Goal: Information Seeking & Learning: Learn about a topic

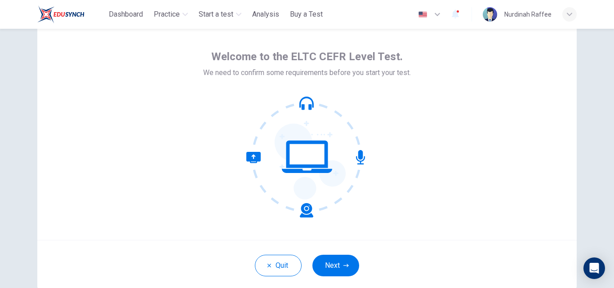
scroll to position [29, 0]
click at [327, 274] on button "Next" at bounding box center [335, 266] width 47 height 22
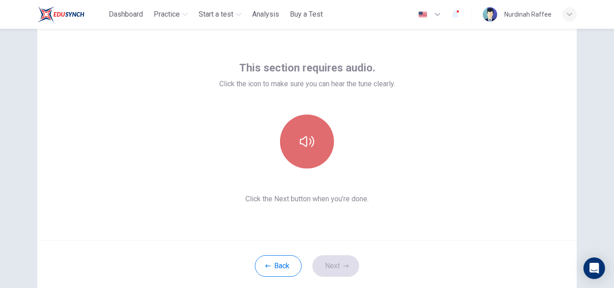
click at [318, 125] on button "button" at bounding box center [307, 142] width 54 height 54
click at [315, 146] on button "button" at bounding box center [307, 142] width 54 height 54
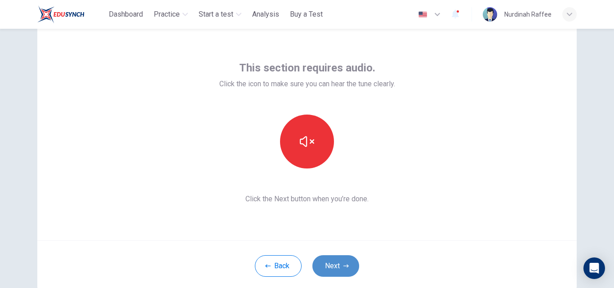
click at [335, 262] on button "Next" at bounding box center [335, 266] width 47 height 22
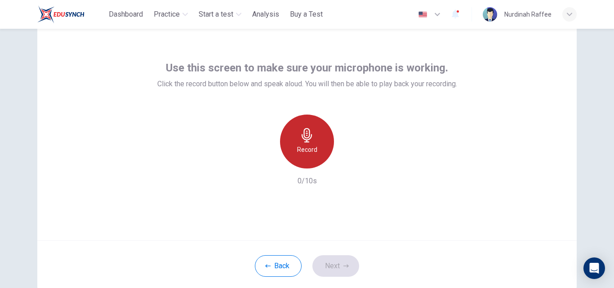
click at [302, 140] on icon "button" at bounding box center [307, 135] width 14 height 14
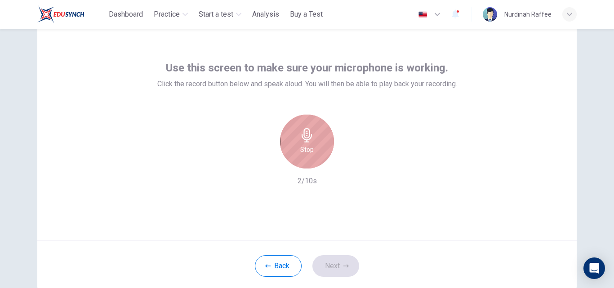
click at [302, 140] on icon "button" at bounding box center [307, 135] width 14 height 14
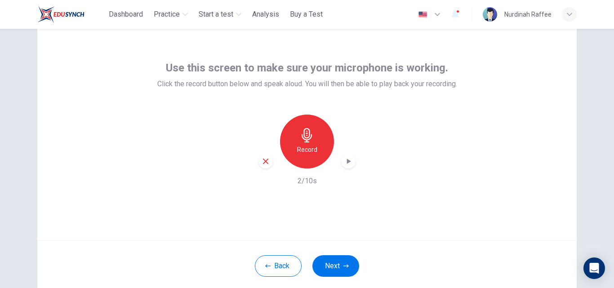
click at [346, 164] on icon "button" at bounding box center [348, 161] width 9 height 9
click at [343, 268] on icon "button" at bounding box center [345, 265] width 5 height 5
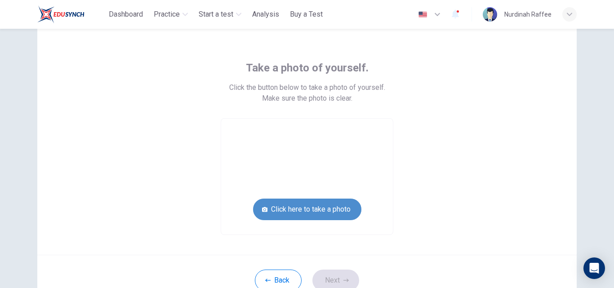
click at [307, 211] on button "Click here to take a photo" at bounding box center [307, 210] width 108 height 22
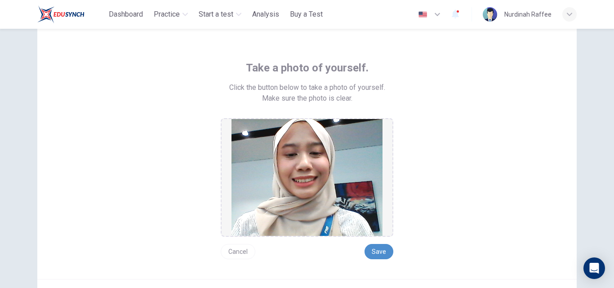
click at [381, 254] on button "Save" at bounding box center [378, 251] width 29 height 15
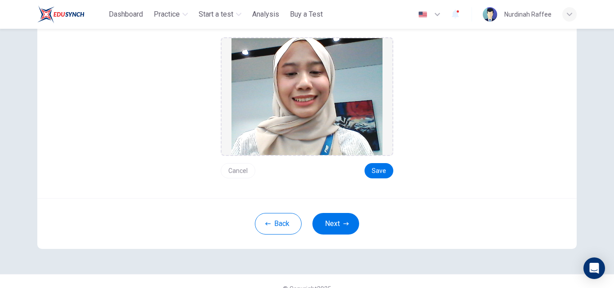
scroll to position [125, 0]
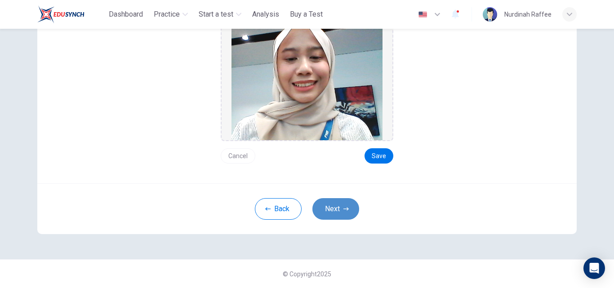
click at [328, 208] on button "Next" at bounding box center [335, 209] width 47 height 22
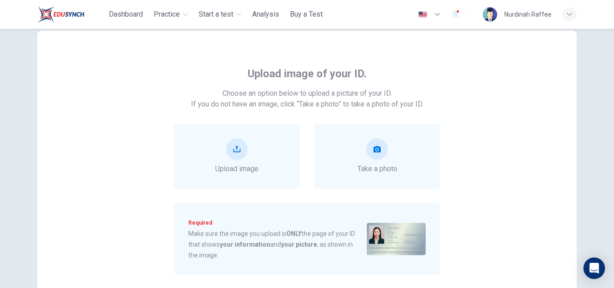
scroll to position [13, 0]
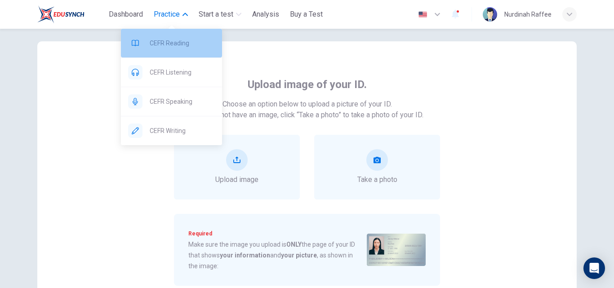
click at [181, 51] on div "CEFR Reading" at bounding box center [171, 43] width 101 height 29
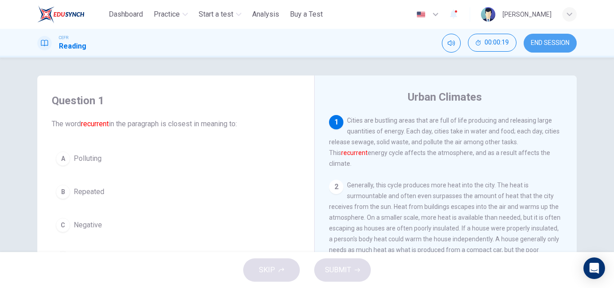
click at [549, 36] on button "END SESSION" at bounding box center [549, 43] width 53 height 19
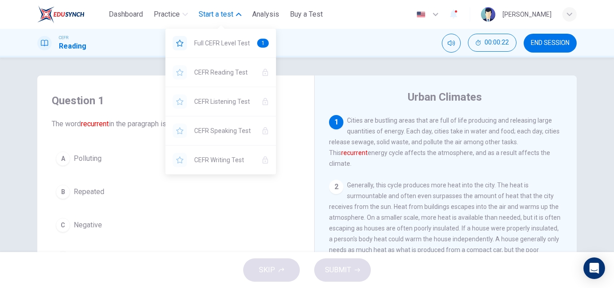
click at [229, 10] on span "Start a test" at bounding box center [216, 14] width 35 height 11
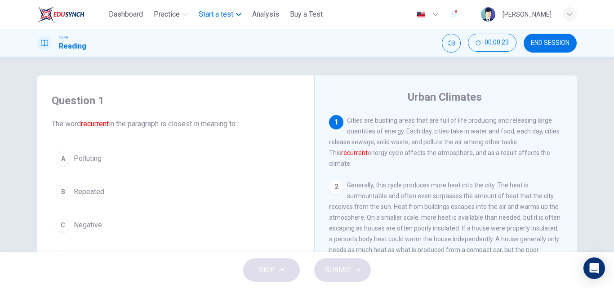
click at [229, 10] on span "Start a test" at bounding box center [216, 14] width 35 height 11
click at [450, 14] on icon "button" at bounding box center [453, 14] width 7 height 9
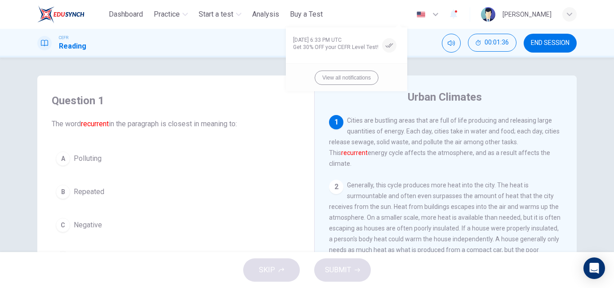
click at [559, 42] on div at bounding box center [307, 144] width 614 height 288
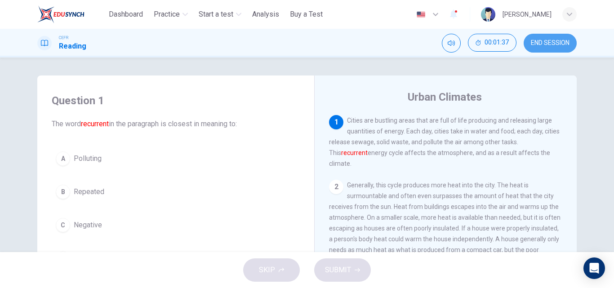
click at [559, 42] on span "END SESSION" at bounding box center [550, 43] width 39 height 7
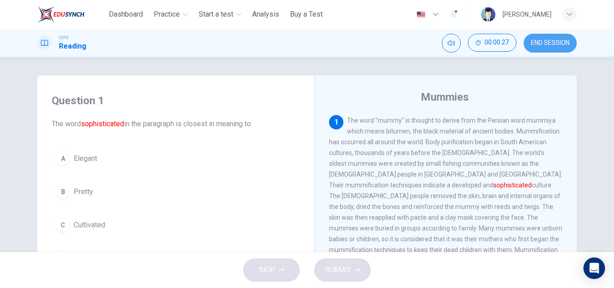
click at [565, 44] on span "END SESSION" at bounding box center [550, 43] width 39 height 7
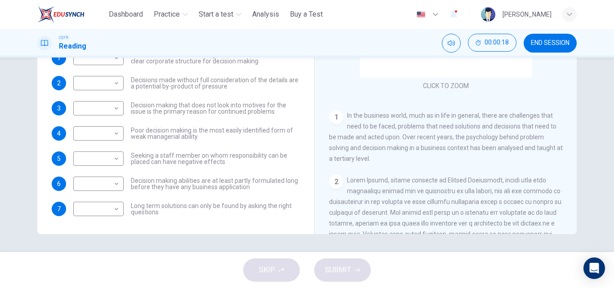
scroll to position [41, 0]
click at [541, 45] on span "END SESSION" at bounding box center [550, 43] width 39 height 7
click at [481, 43] on button "00:00:44" at bounding box center [492, 43] width 49 height 18
click at [531, 40] on span "END SESSION" at bounding box center [550, 43] width 39 height 7
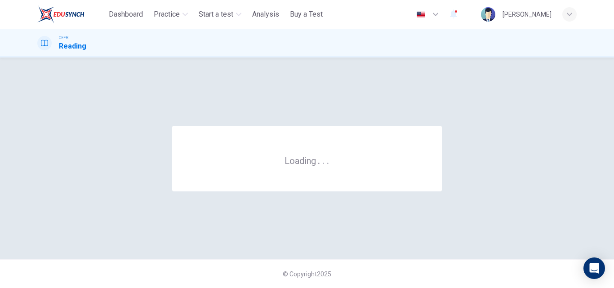
scroll to position [0, 0]
